Goal: Task Accomplishment & Management: Manage account settings

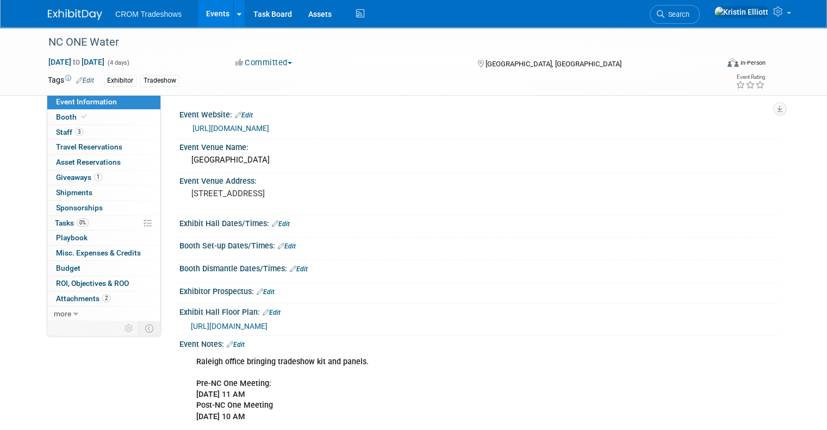
click at [84, 97] on span "Event Information" at bounding box center [86, 101] width 61 height 9
click at [785, 16] on icon at bounding box center [779, 12] width 13 height 10
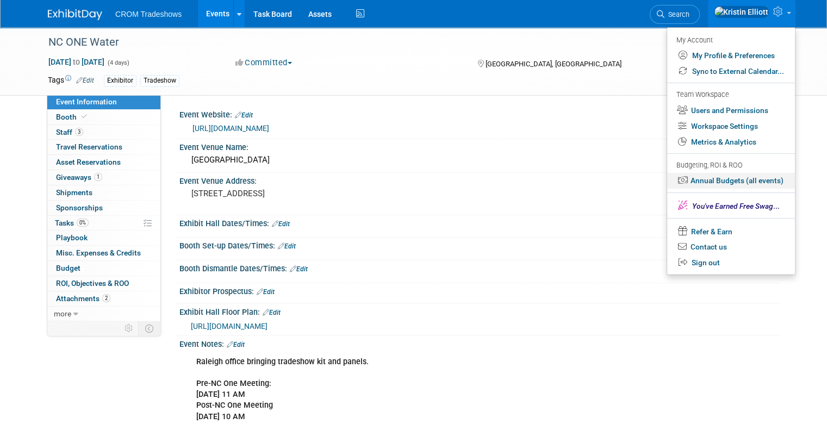
click at [759, 180] on link "Annual Budgets (all events)" at bounding box center [731, 181] width 128 height 16
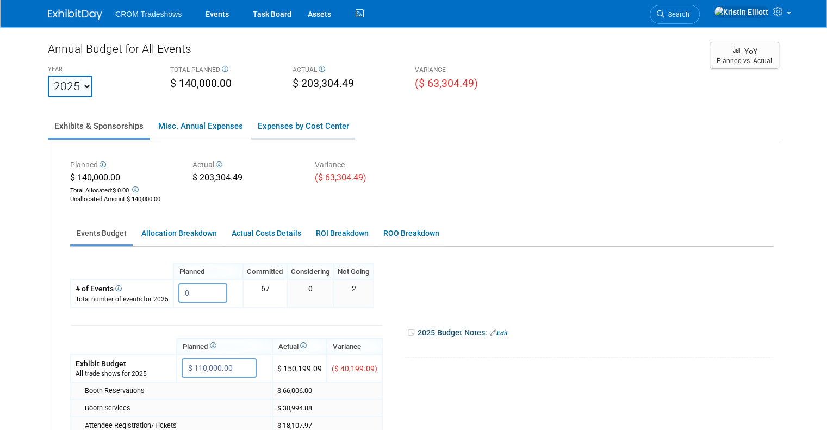
click at [298, 134] on link "Expenses by Cost Center" at bounding box center [303, 126] width 104 height 23
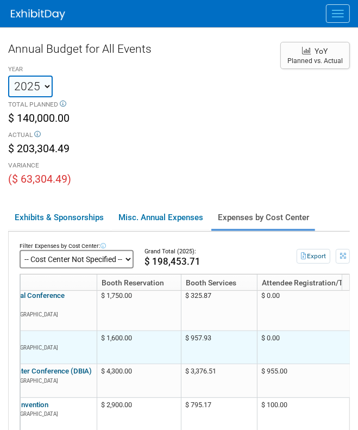
scroll to position [102, 174]
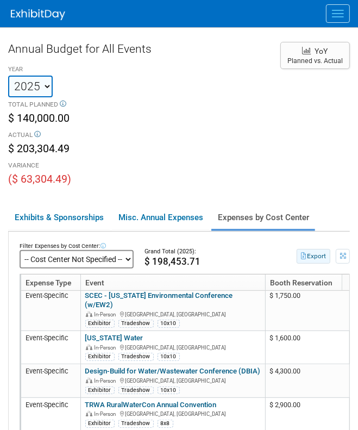
click at [311, 257] on button "Export" at bounding box center [314, 256] width 34 height 15
click at [131, 265] on select "-- Cost Center Not Specified --" at bounding box center [77, 259] width 114 height 18
click at [286, 284] on th "Booth Reservation" at bounding box center [307, 282] width 84 height 16
click at [285, 278] on th "Booth Reservation" at bounding box center [307, 282] width 84 height 16
click at [264, 263] on div "$ 198,453.71" at bounding box center [206, 261] width 123 height 11
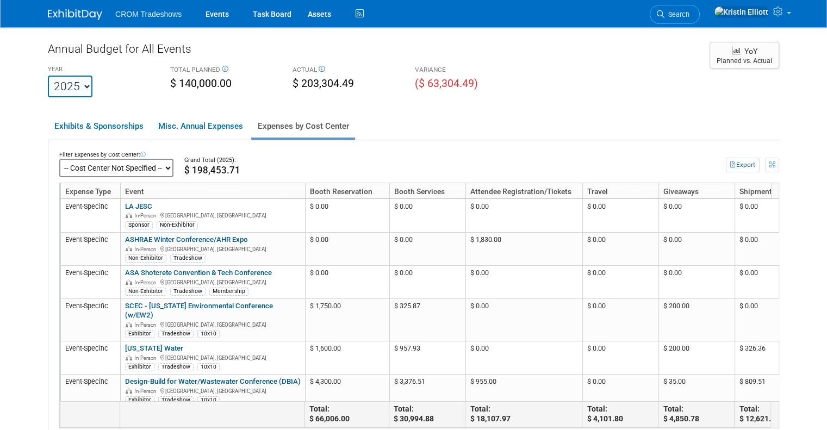
click at [149, 170] on select "-- Cost Center Not Specified --" at bounding box center [116, 168] width 114 height 18
click at [633, 161] on div "Grand Total (2025):" at bounding box center [431, 160] width 495 height 9
click at [742, 189] on th "Shipments" at bounding box center [772, 191] width 76 height 16
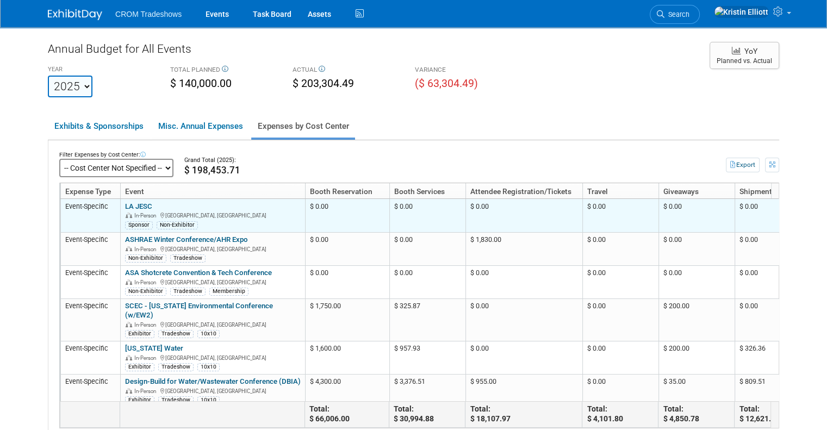
click at [70, 203] on td "Event-Specific" at bounding box center [90, 215] width 60 height 33
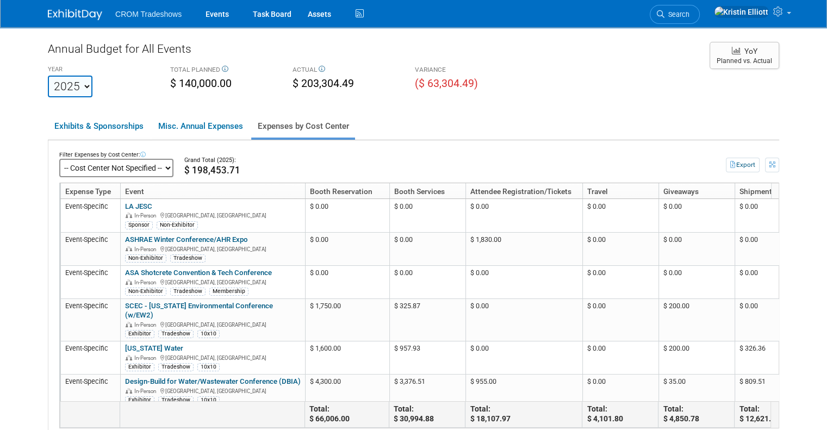
click at [82, 171] on select "-- Cost Center Not Specified --" at bounding box center [116, 168] width 114 height 18
click at [140, 152] on icon at bounding box center [142, 154] width 5 height 5
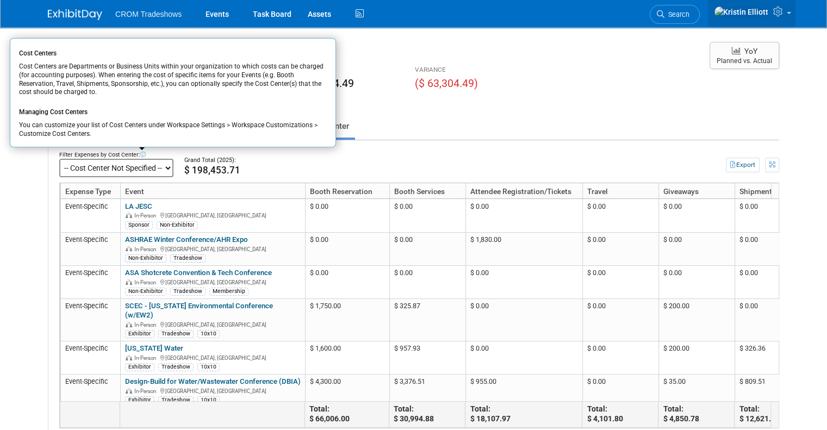
click at [791, 14] on span at bounding box center [789, 13] width 4 height 2
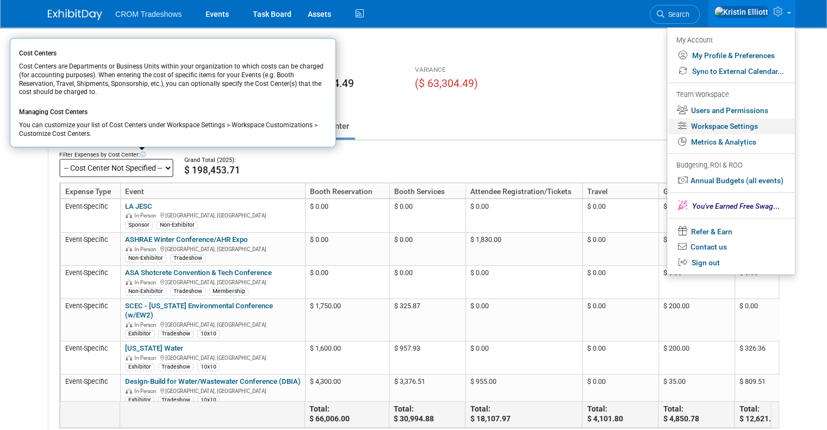
click at [750, 124] on link "Workspace Settings" at bounding box center [731, 126] width 128 height 16
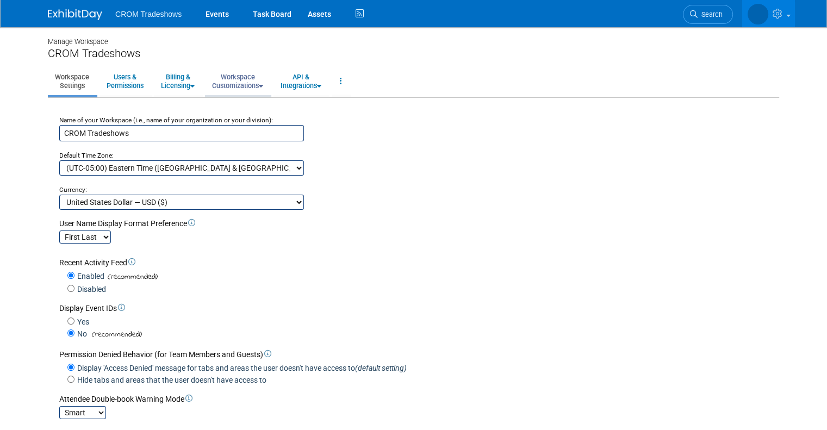
click at [242, 80] on link "Workspace Customizations" at bounding box center [237, 81] width 65 height 27
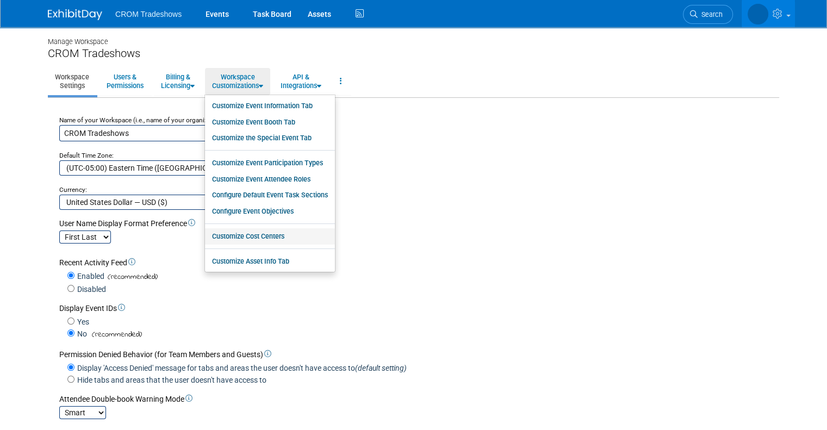
click at [258, 236] on link "Customize Cost Centers" at bounding box center [270, 236] width 130 height 16
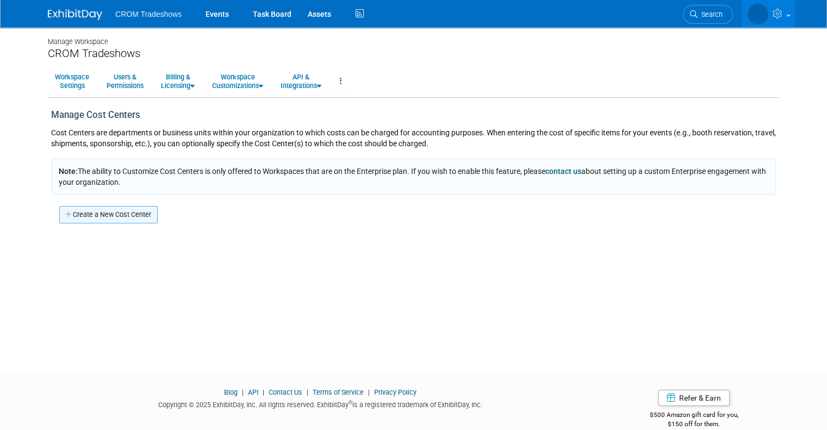
click at [130, 218] on link "Create a New Cost Center" at bounding box center [108, 214] width 98 height 17
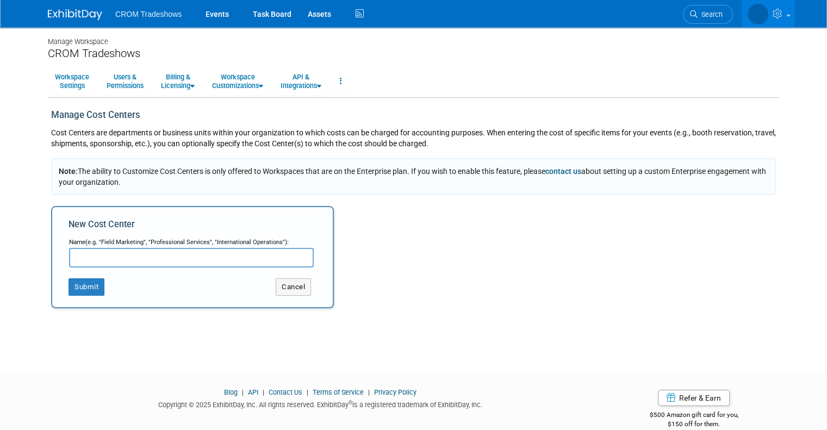
click at [126, 258] on input "text" at bounding box center [191, 258] width 245 height 20
type input "N"
type input "Booth Reservation"
click at [77, 289] on button "Submit" at bounding box center [86, 286] width 36 height 17
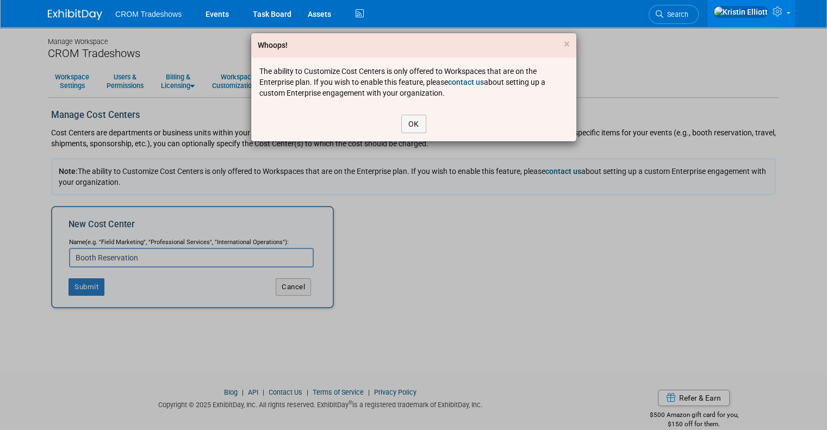
click at [562, 44] on div "Whoops! ×" at bounding box center [413, 45] width 325 height 24
click at [568, 44] on span "×" at bounding box center [567, 44] width 6 height 13
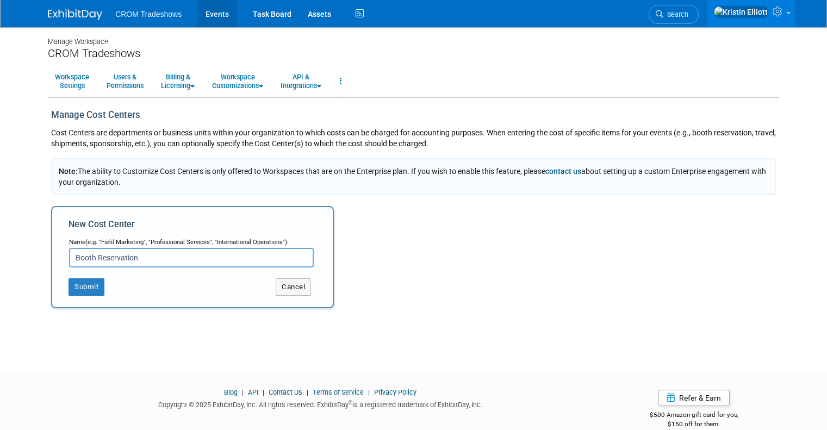
click at [207, 15] on link "Events" at bounding box center [217, 13] width 40 height 27
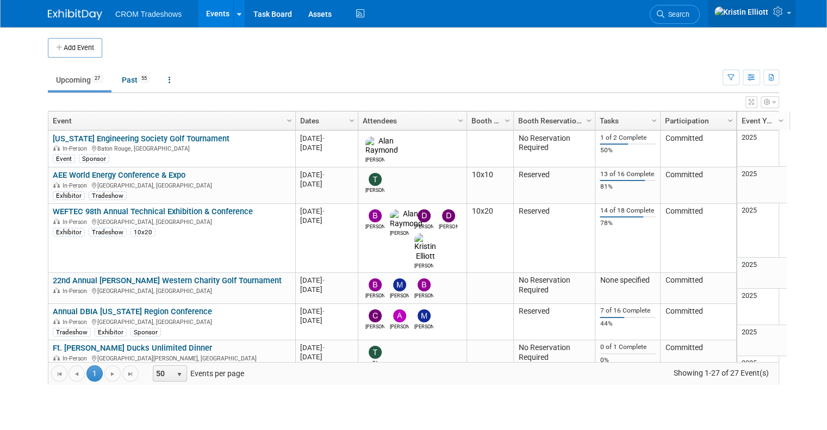
click at [786, 24] on link at bounding box center [752, 13] width 88 height 27
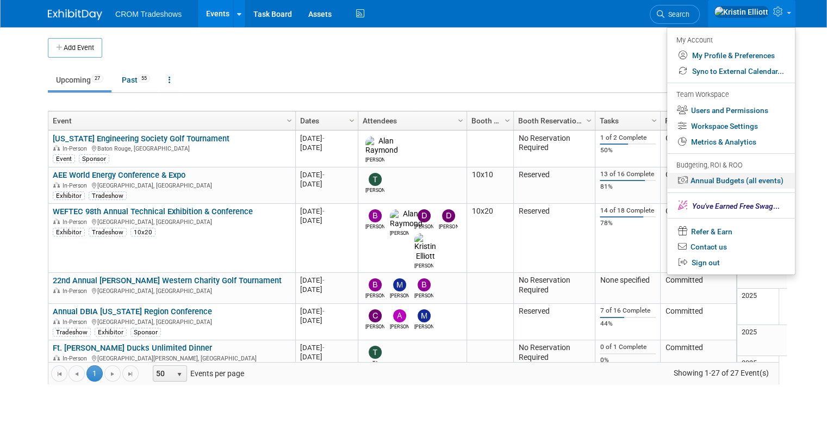
click at [761, 177] on link "Annual Budgets (all events)" at bounding box center [731, 181] width 128 height 16
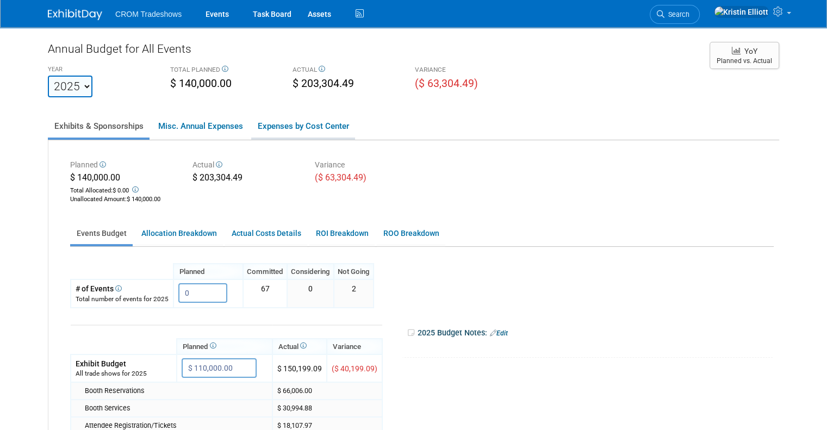
click at [279, 130] on link "Expenses by Cost Center" at bounding box center [303, 126] width 104 height 23
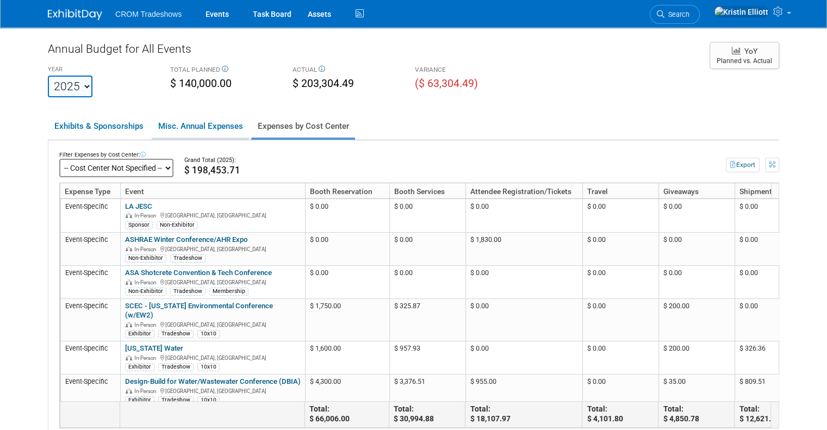
click at [230, 128] on link "Misc. Annual Expenses" at bounding box center [200, 126] width 97 height 23
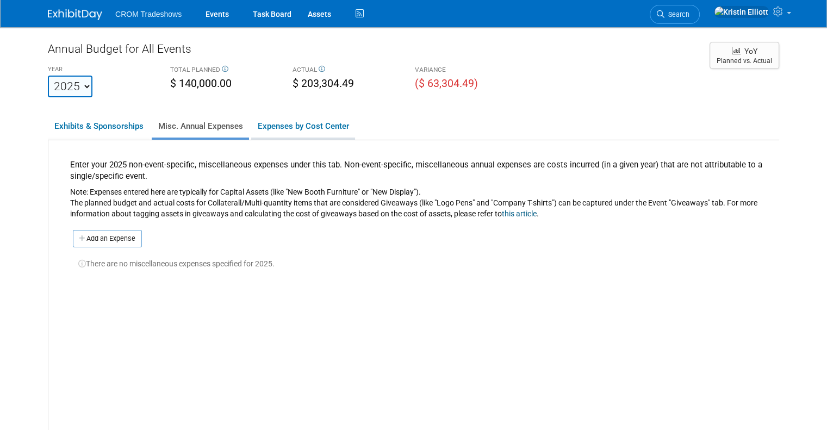
click at [278, 127] on link "Expenses by Cost Center" at bounding box center [303, 126] width 104 height 23
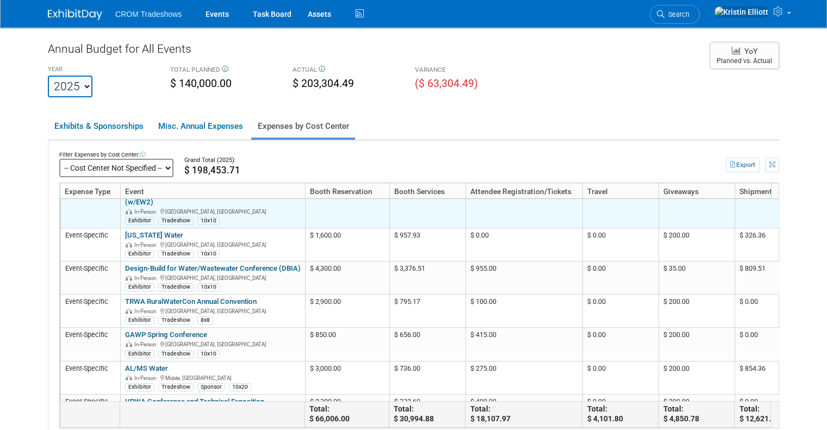
scroll to position [128, 0]
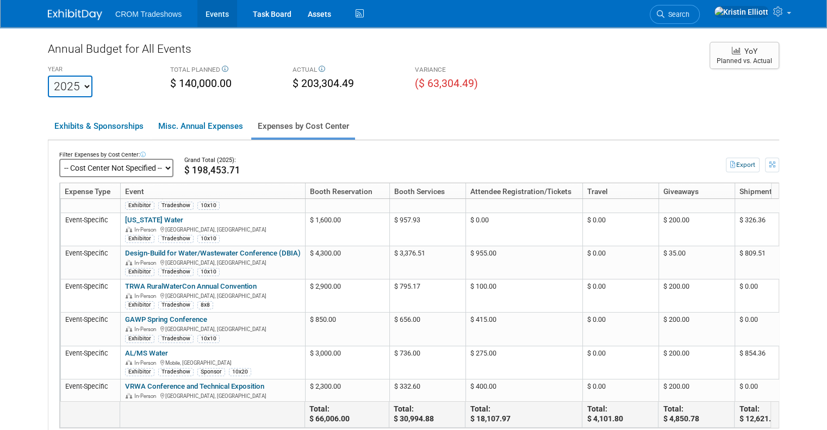
click at [213, 15] on link "Events" at bounding box center [217, 13] width 40 height 27
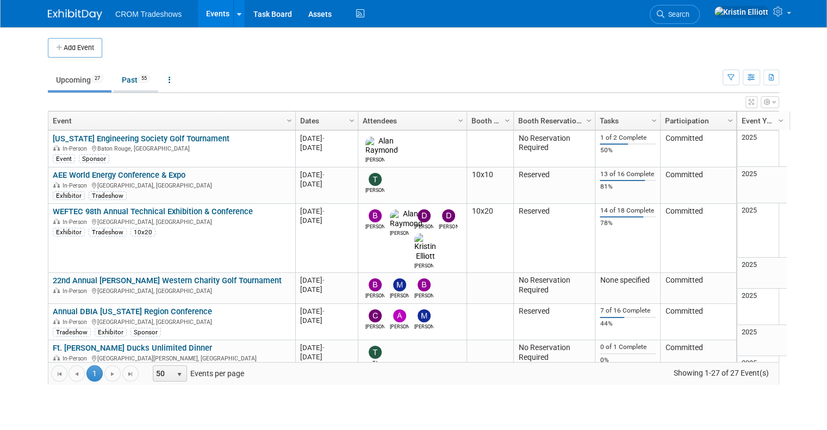
click at [131, 76] on link "Past 55" at bounding box center [136, 80] width 45 height 21
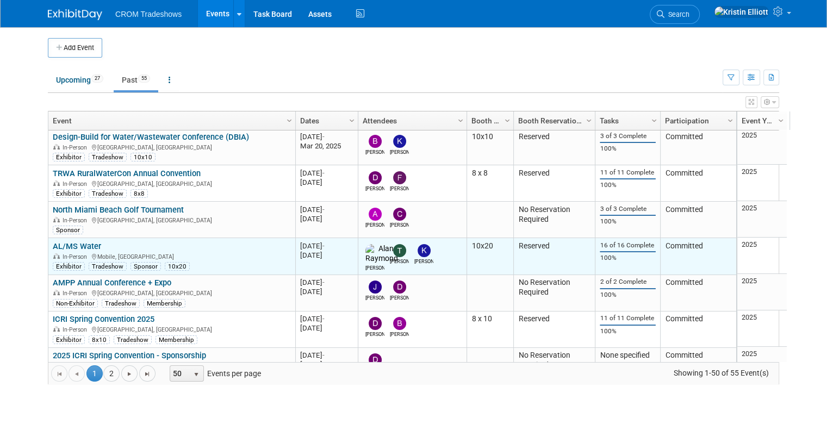
click at [80, 245] on link "AL/MS Water" at bounding box center [77, 246] width 48 height 10
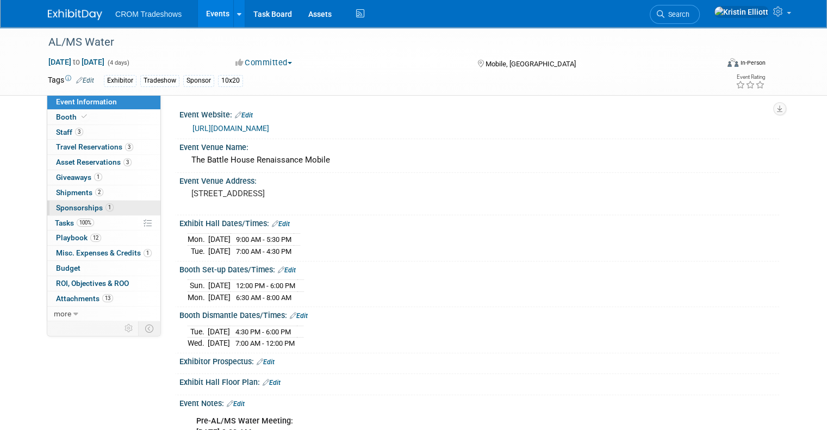
click at [82, 211] on span "Sponsorships 1" at bounding box center [85, 207] width 58 height 9
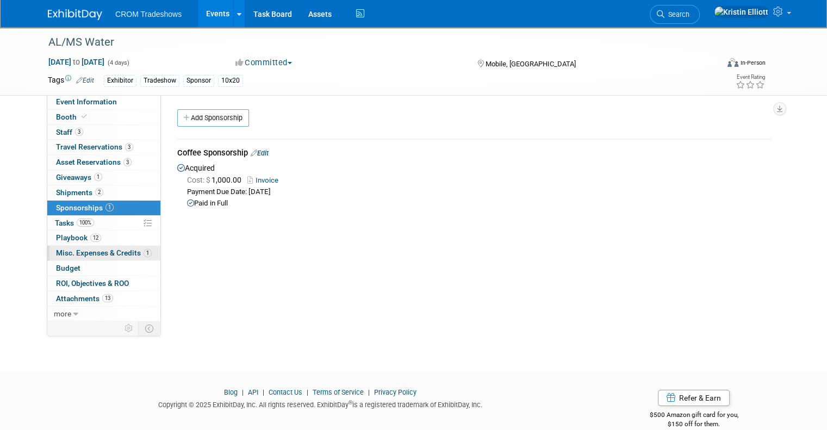
click at [130, 254] on span "Misc. Expenses & Credits 1" at bounding box center [104, 252] width 96 height 9
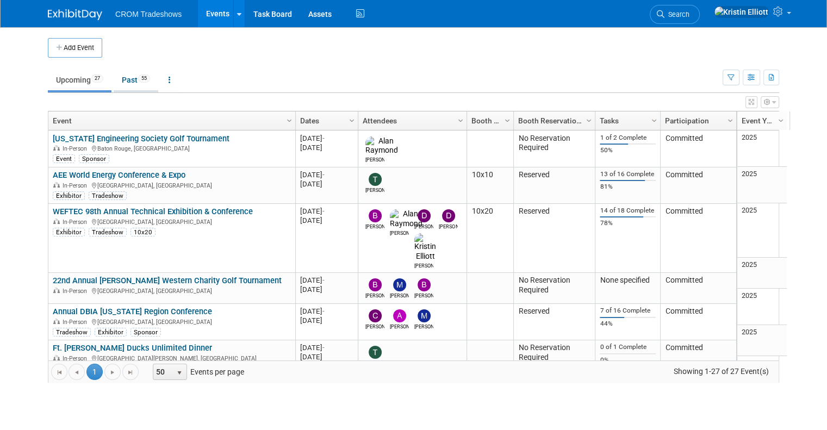
click at [120, 76] on link "Past 55" at bounding box center [136, 80] width 45 height 21
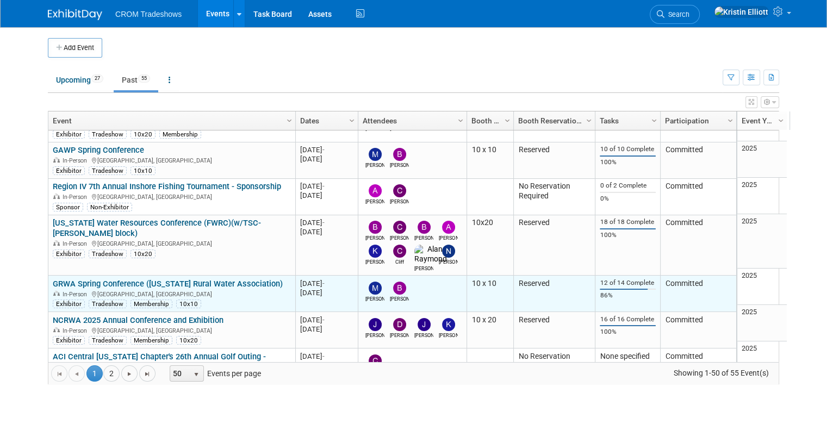
click at [170, 279] on link "GRWA Spring Conference ([US_STATE] Rural Water Association)" at bounding box center [168, 284] width 230 height 10
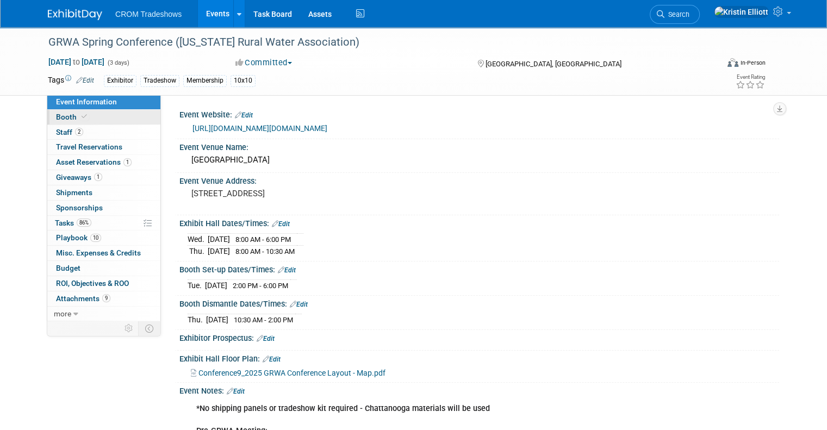
click at [93, 118] on link "Booth" at bounding box center [103, 117] width 113 height 15
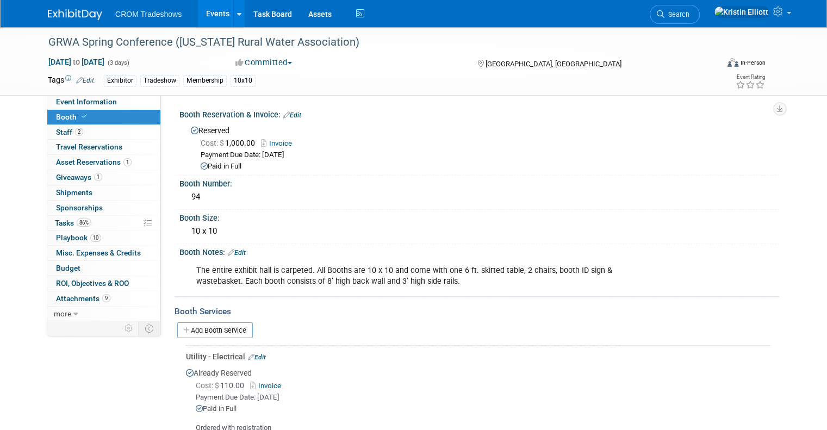
click at [211, 11] on link "Events" at bounding box center [218, 13] width 40 height 27
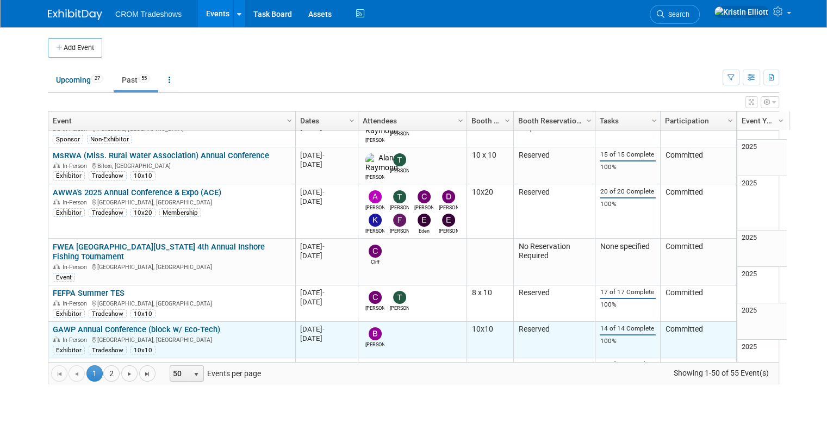
click at [180, 324] on div "GAWP Annual Conference (block w/ Eco-Tech) In-Person Savannah, GA Exhibitor Tra…" at bounding box center [172, 339] width 238 height 30
click at [180, 324] on link "GAWP Annual Conference (block w/ Eco-Tech)" at bounding box center [136, 329] width 167 height 10
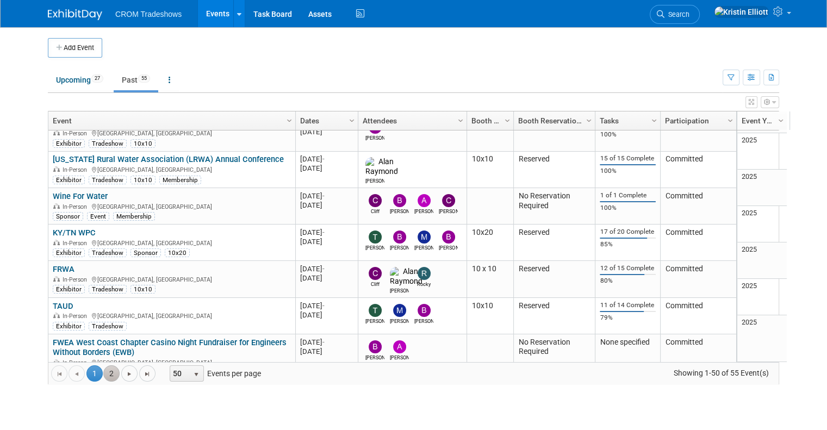
click at [106, 372] on link "2" at bounding box center [111, 373] width 16 height 16
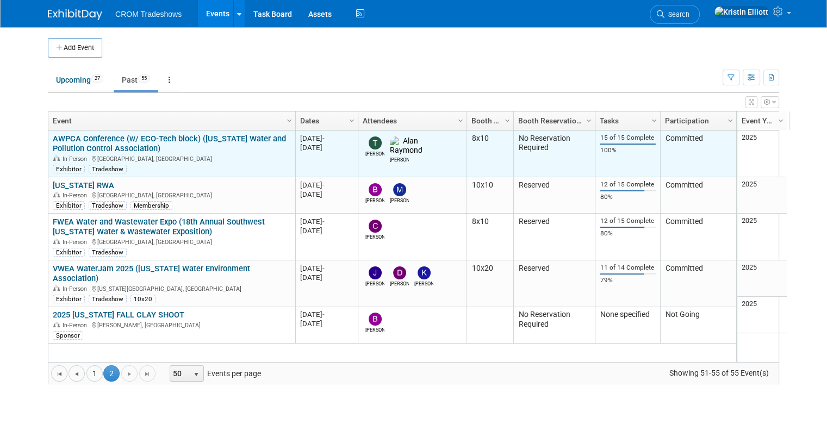
click at [123, 139] on link "AWPCA Conference (w/ ECO-Tech block) (Alabama Water and Pollution Control Assoc…" at bounding box center [169, 144] width 233 height 20
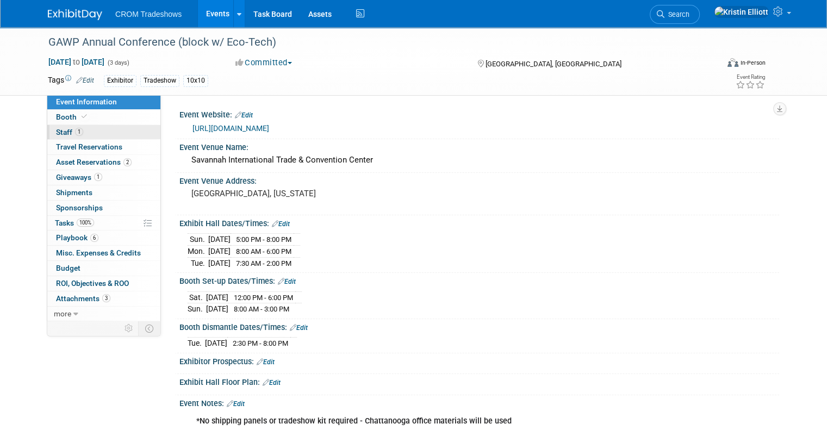
click at [100, 125] on link "1 Staff 1" at bounding box center [103, 132] width 113 height 15
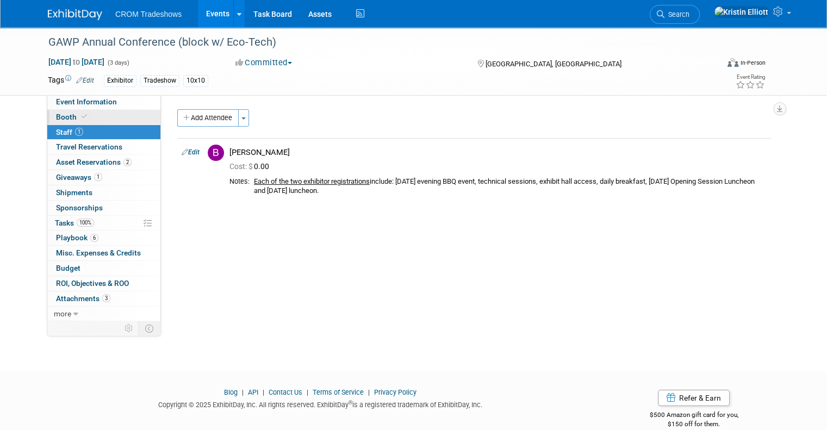
click at [99, 113] on link "Booth" at bounding box center [103, 117] width 113 height 15
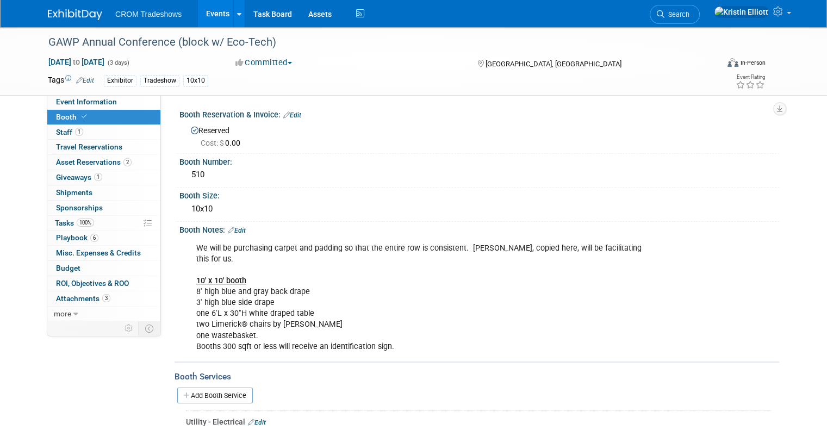
click at [290, 115] on link "Edit" at bounding box center [292, 115] width 18 height 8
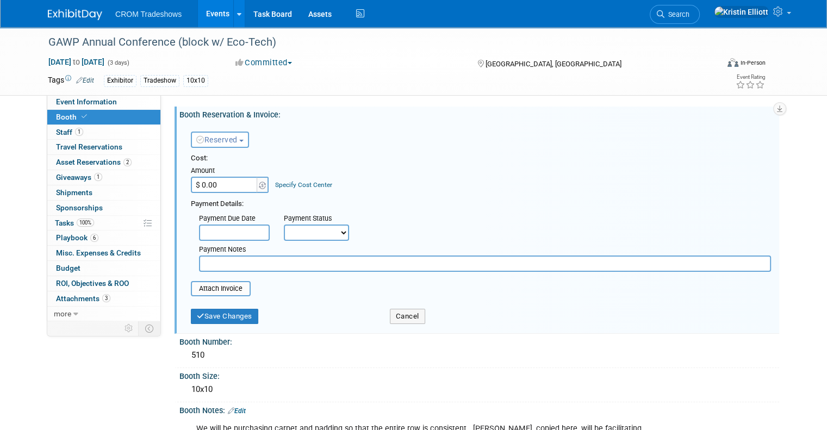
click at [210, 189] on input "$ 0.00" at bounding box center [225, 185] width 68 height 16
type input "$ 1,900.00"
click at [214, 321] on button "Save Changes" at bounding box center [224, 316] width 67 height 15
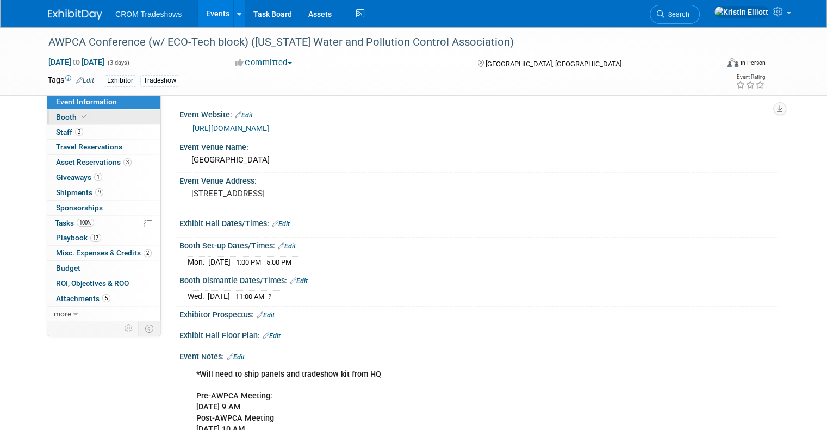
click at [111, 113] on link "Booth" at bounding box center [103, 117] width 113 height 15
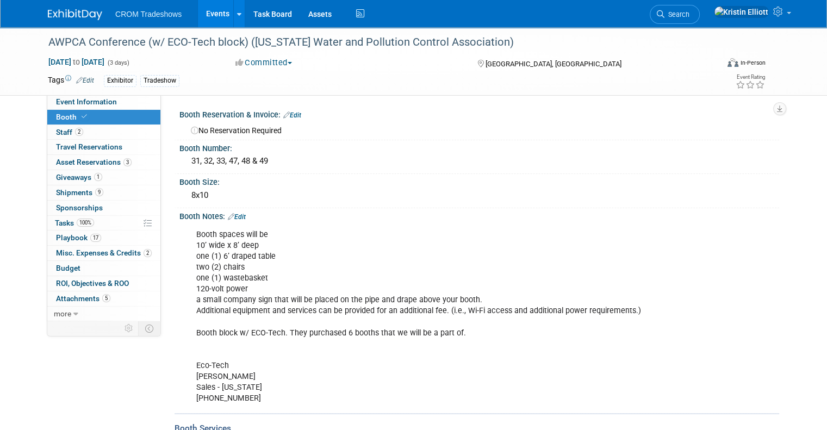
click at [293, 109] on div "Booth Reservation & Invoice: Edit" at bounding box center [479, 114] width 600 height 14
click at [284, 118] on link "Edit" at bounding box center [292, 115] width 18 height 8
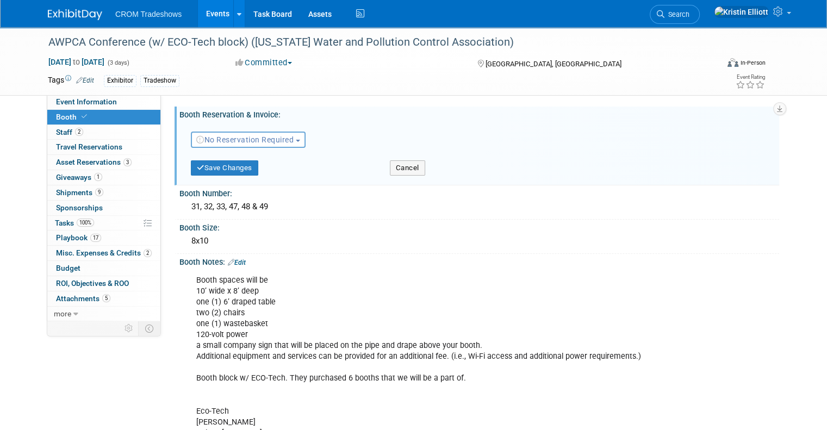
click at [247, 140] on span "No Reservation Required" at bounding box center [244, 139] width 97 height 9
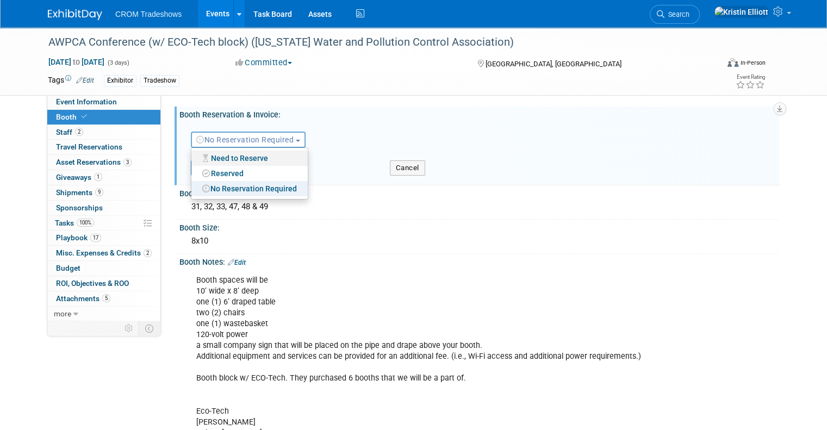
click at [235, 155] on link "Need to Reserve" at bounding box center [249, 158] width 116 height 15
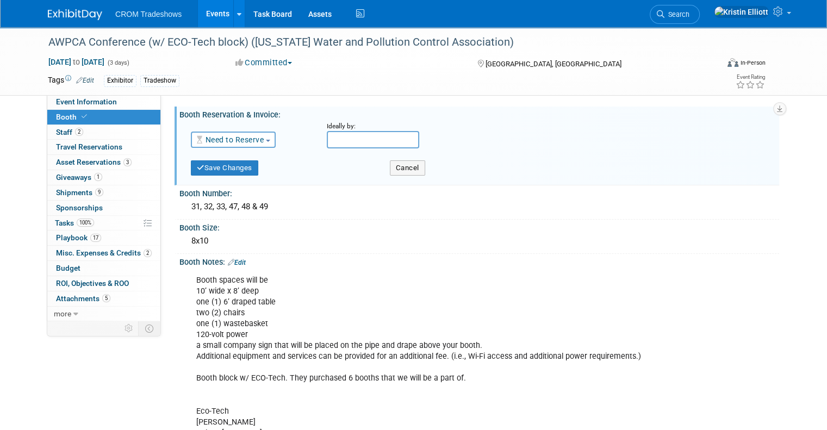
click at [244, 135] on link "Need to Reserve" at bounding box center [229, 139] width 67 height 9
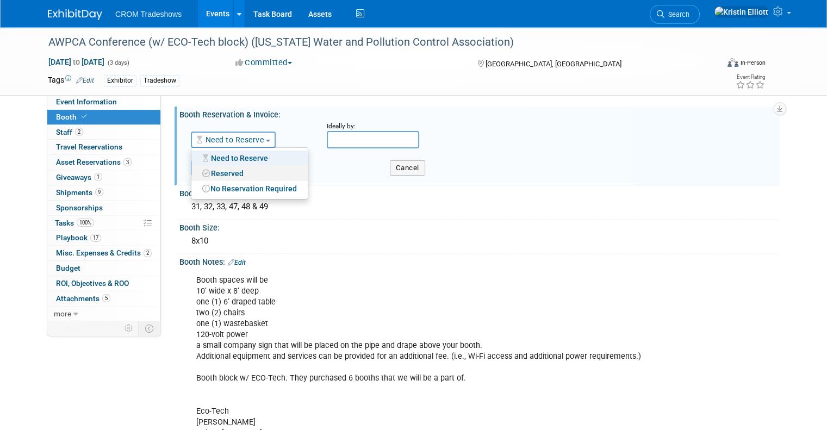
click at [214, 174] on link "Reserved" at bounding box center [249, 173] width 116 height 15
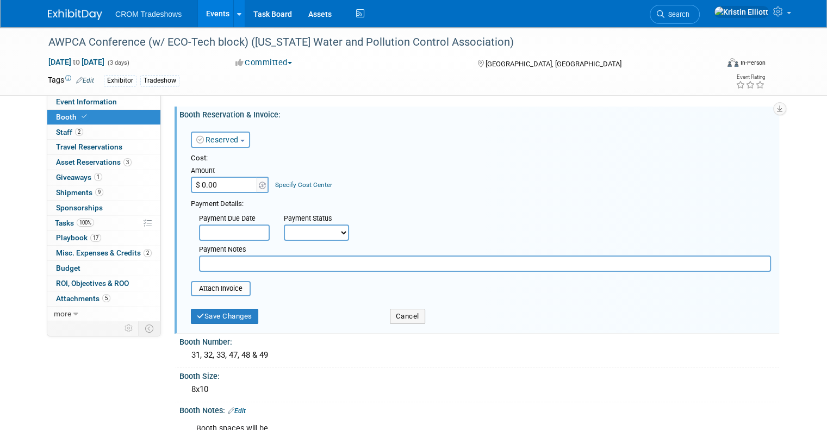
click at [209, 183] on input "$ 0.00" at bounding box center [225, 185] width 68 height 16
type input "$ 1,000.00"
click at [381, 166] on div "Cost: Amount $ 1,000.00 Specify Cost Center Cost Center -- Not Specified --" at bounding box center [481, 173] width 580 height 40
click at [217, 334] on div "Booth Number:" at bounding box center [479, 341] width 600 height 14
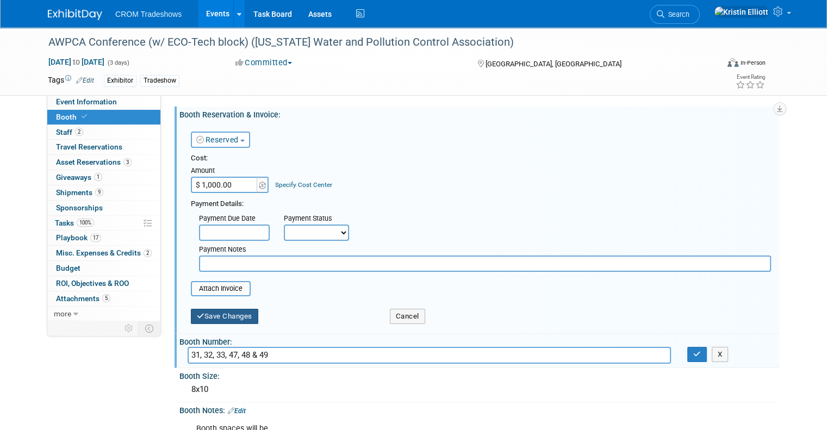
click at [220, 314] on button "Save Changes" at bounding box center [224, 316] width 67 height 15
